Goal: Check status

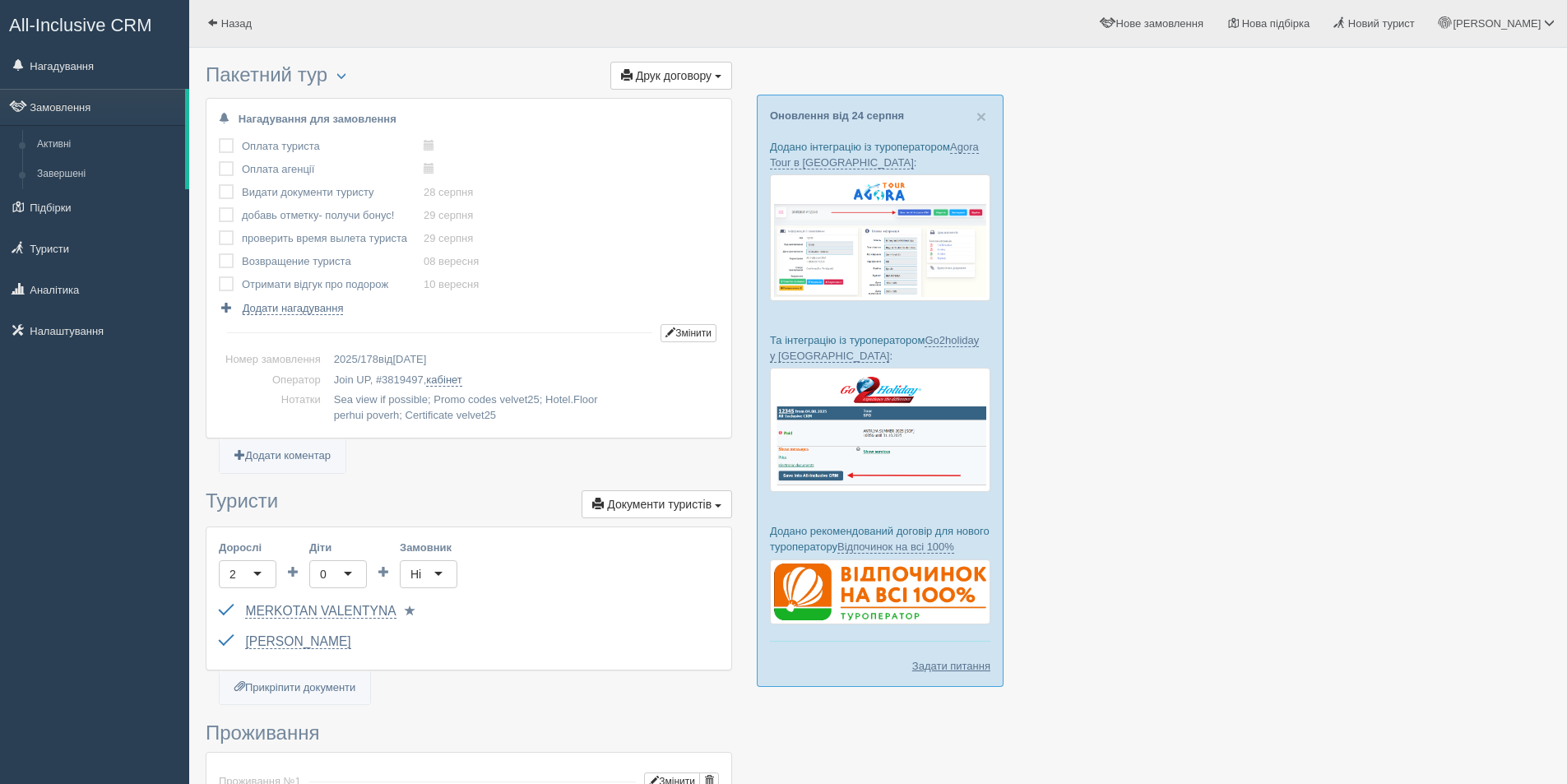
click at [91, 581] on div "All-Inclusive CRM Нагадування Замовлення Активні Завершені" at bounding box center [95, 392] width 189 height 784
click at [118, 549] on div "All-Inclusive CRM Нагадування Замовлення Активні Завершені" at bounding box center [95, 392] width 189 height 784
click at [89, 509] on div "All-Inclusive CRM Нагадування Замовлення Активні Завершені" at bounding box center [95, 392] width 189 height 784
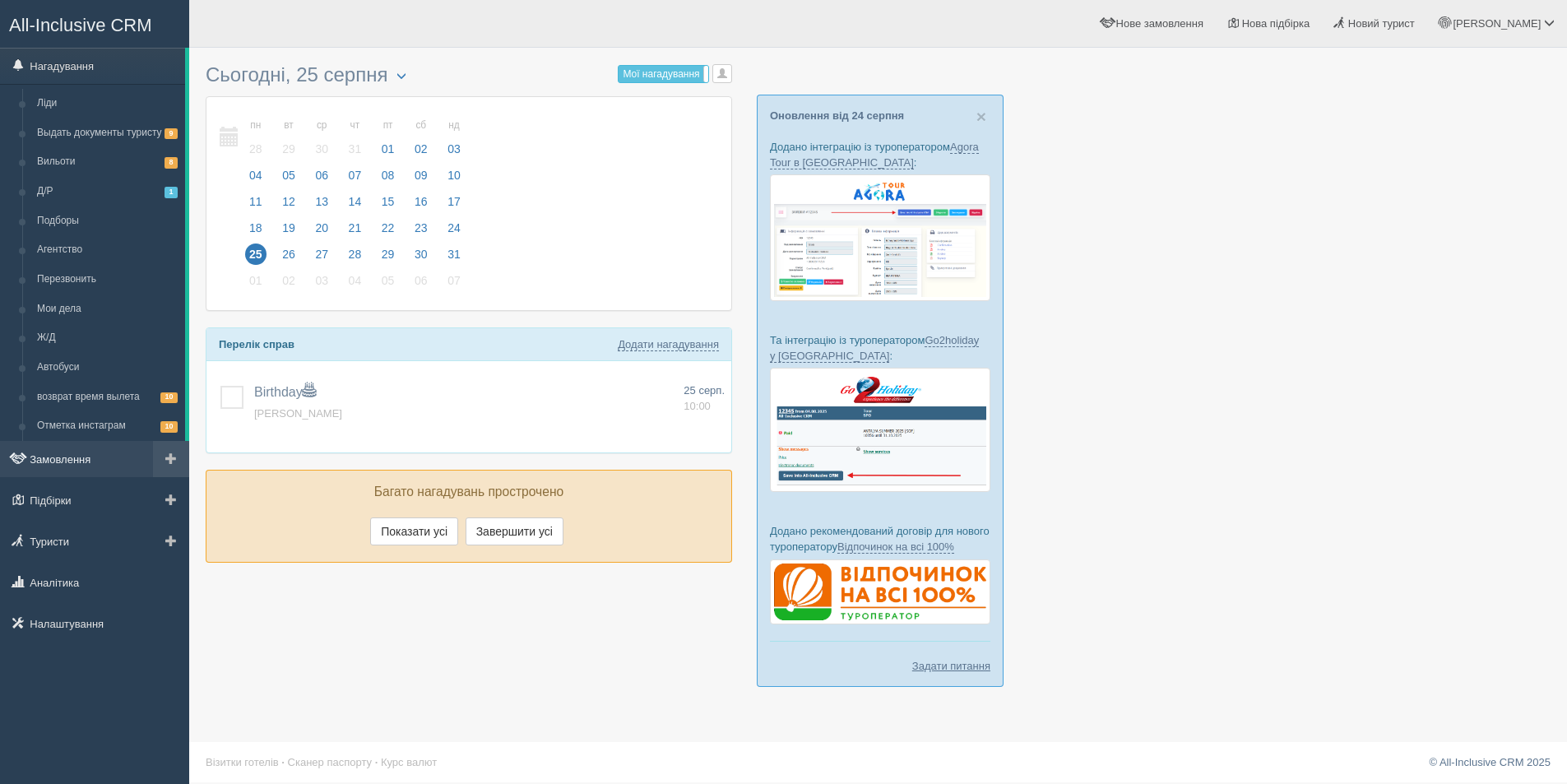
click at [58, 453] on link "Замовлення" at bounding box center [95, 458] width 189 height 37
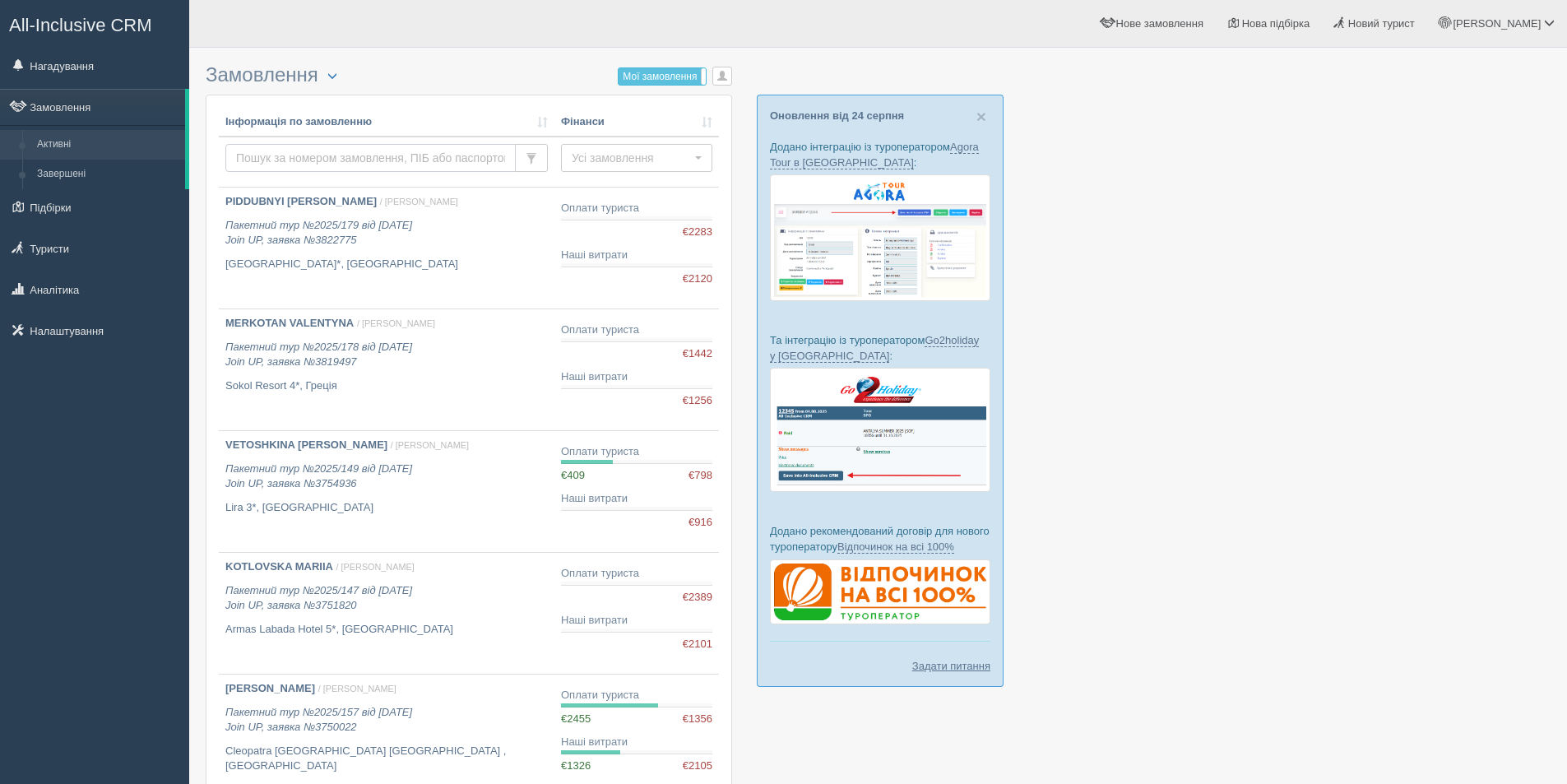
click at [323, 163] on input "text" at bounding box center [370, 157] width 290 height 28
paste input "2025/80"
type input "2025/80"
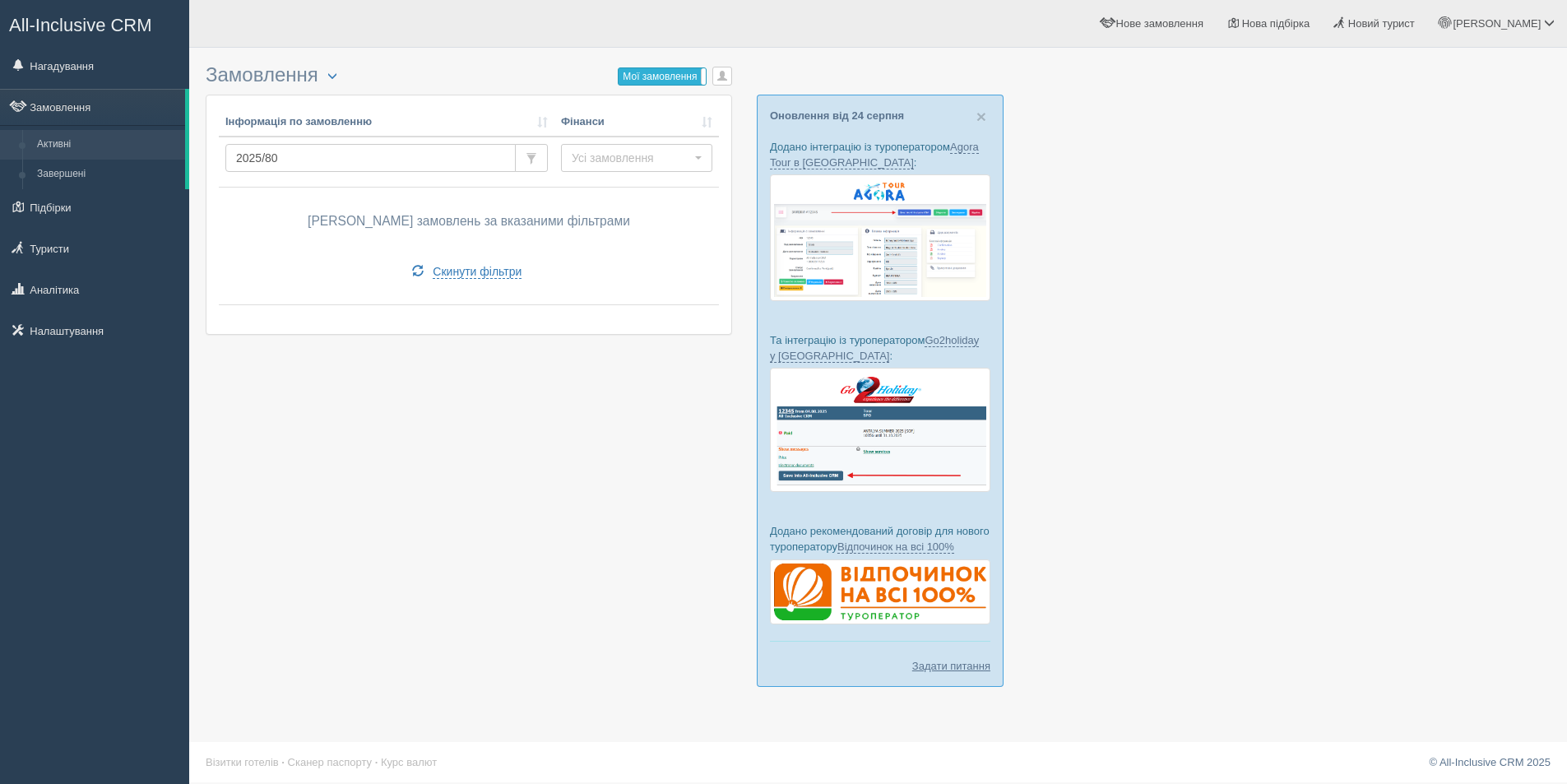
click at [658, 78] on label "Мої замовлення" at bounding box center [662, 77] width 87 height 16
